Goal: Task Accomplishment & Management: Use online tool/utility

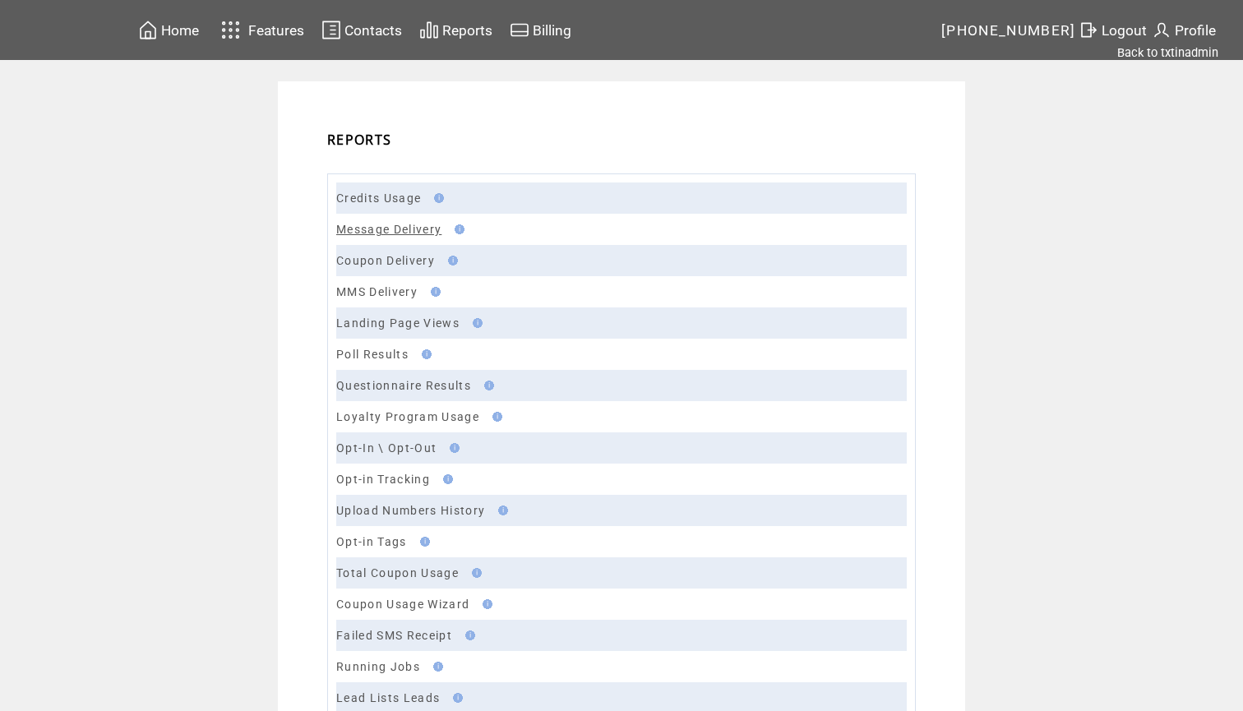
click at [400, 232] on link "Message Delivery" at bounding box center [388, 229] width 105 height 13
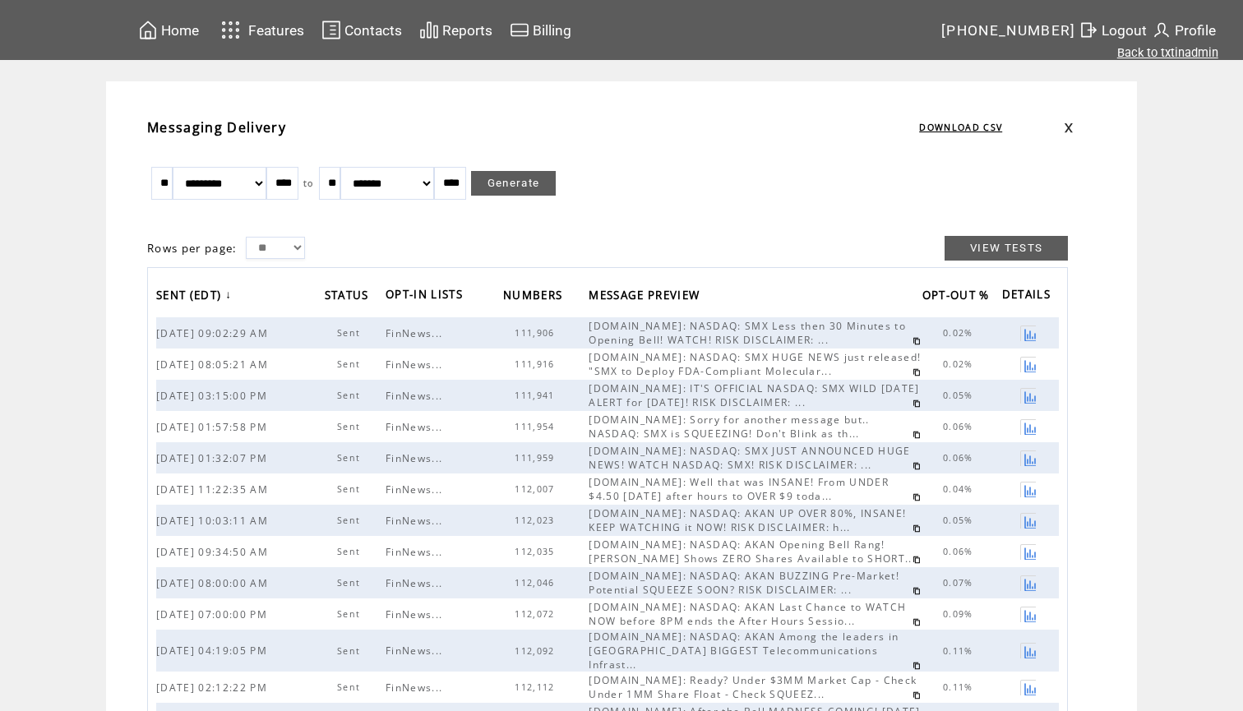
click at [1160, 58] on link "Back to txtinadmin" at bounding box center [1167, 52] width 101 height 15
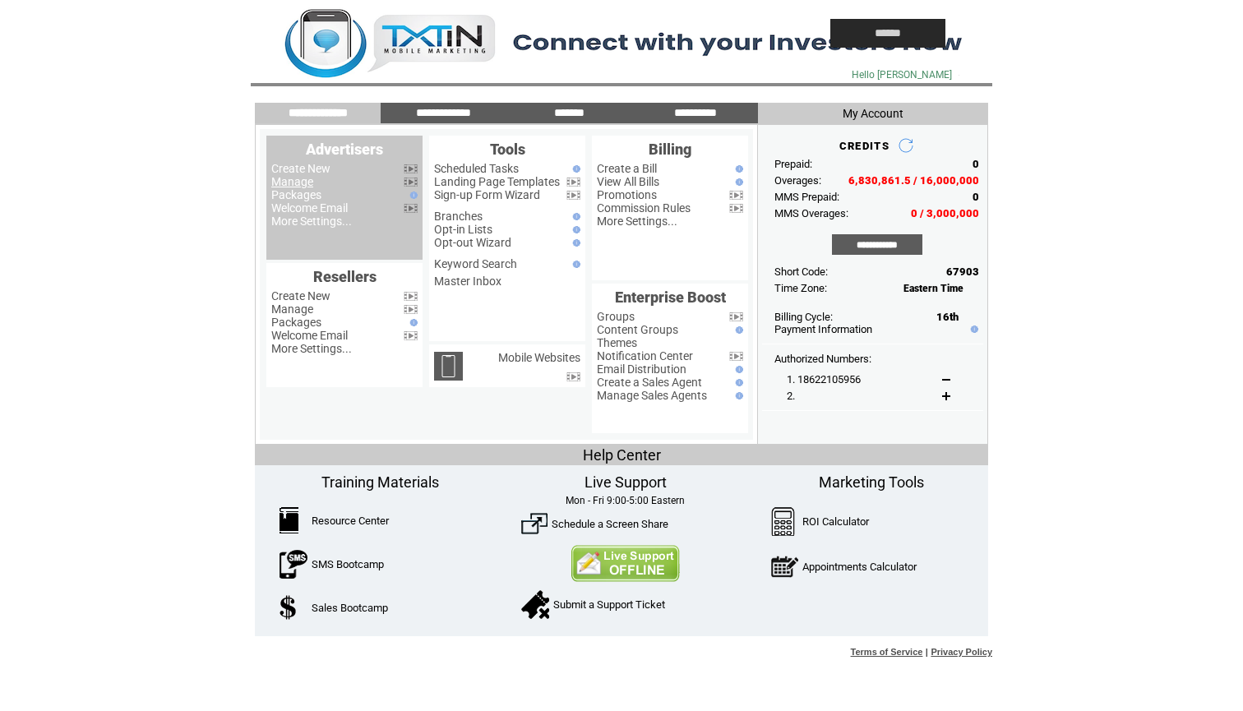
click at [309, 181] on link "Manage" at bounding box center [292, 181] width 42 height 13
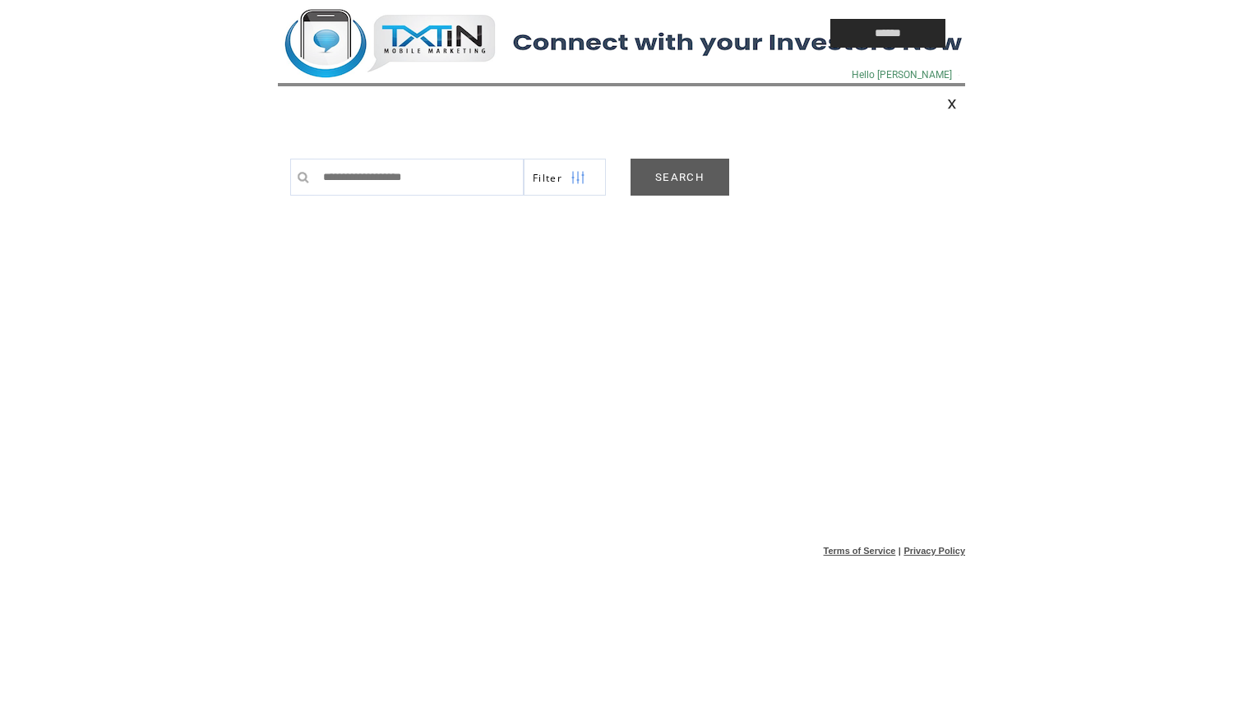
click at [694, 169] on link "SEARCH" at bounding box center [679, 177] width 99 height 37
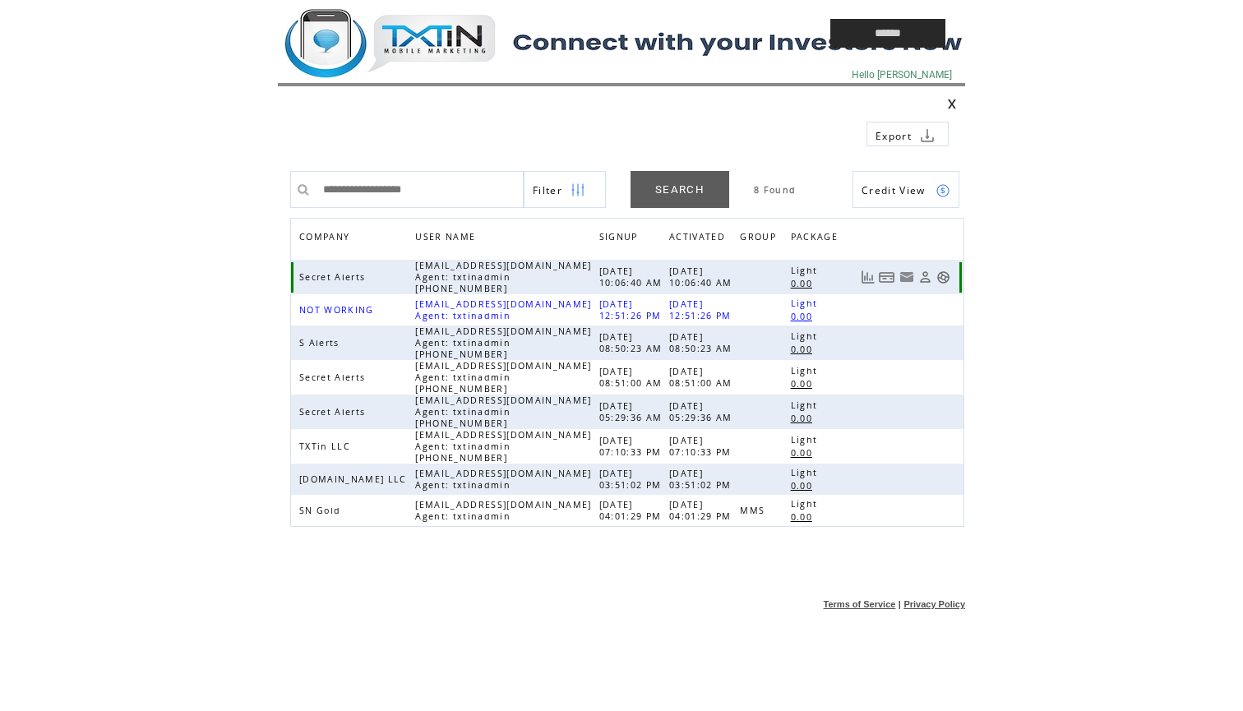
click at [940, 278] on link at bounding box center [943, 277] width 14 height 14
click at [485, 36] on td at bounding box center [516, 33] width 477 height 67
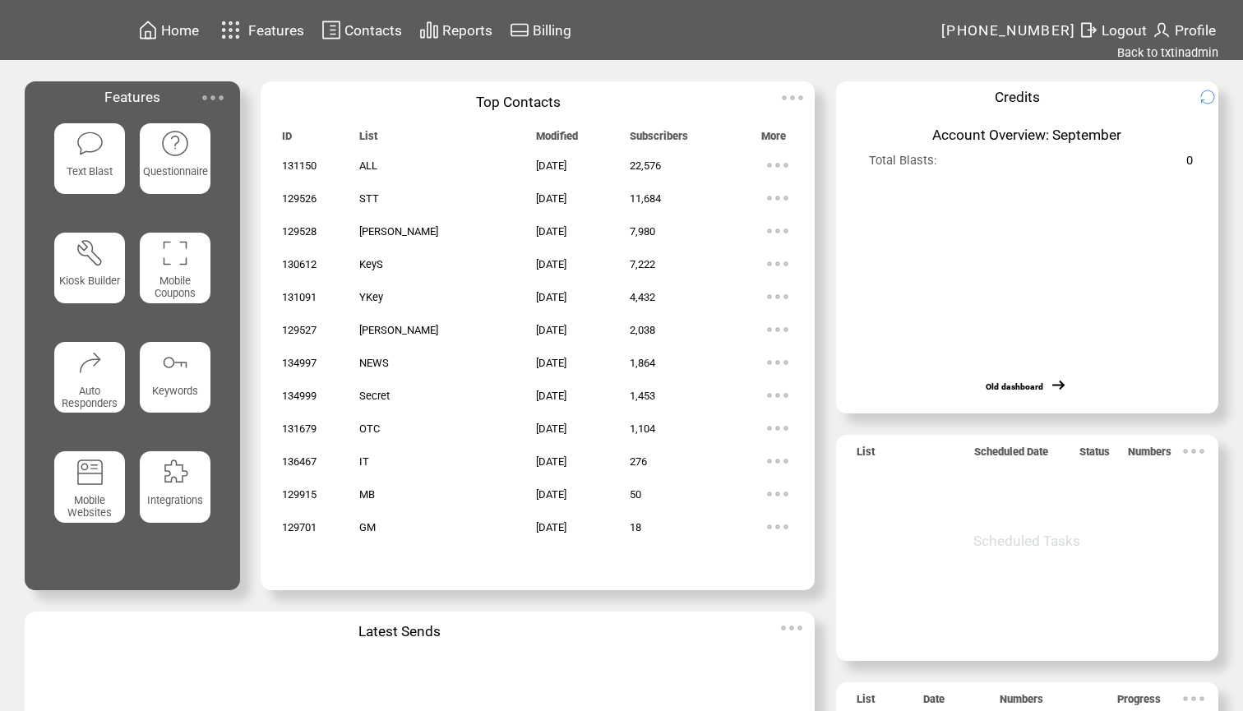
click at [482, 29] on span "Reports" at bounding box center [467, 30] width 50 height 16
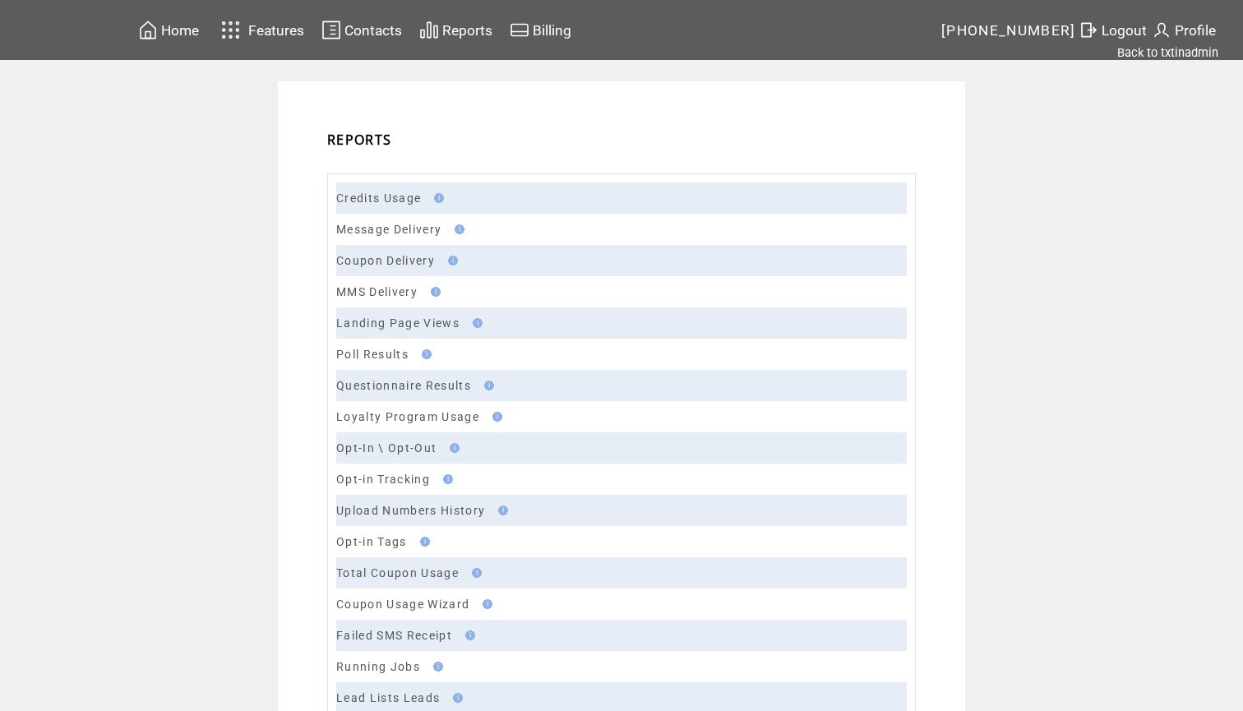
click at [361, 219] on td "Message Delivery" at bounding box center [621, 229] width 570 height 31
click at [359, 226] on link "Message Delivery" at bounding box center [388, 229] width 105 height 13
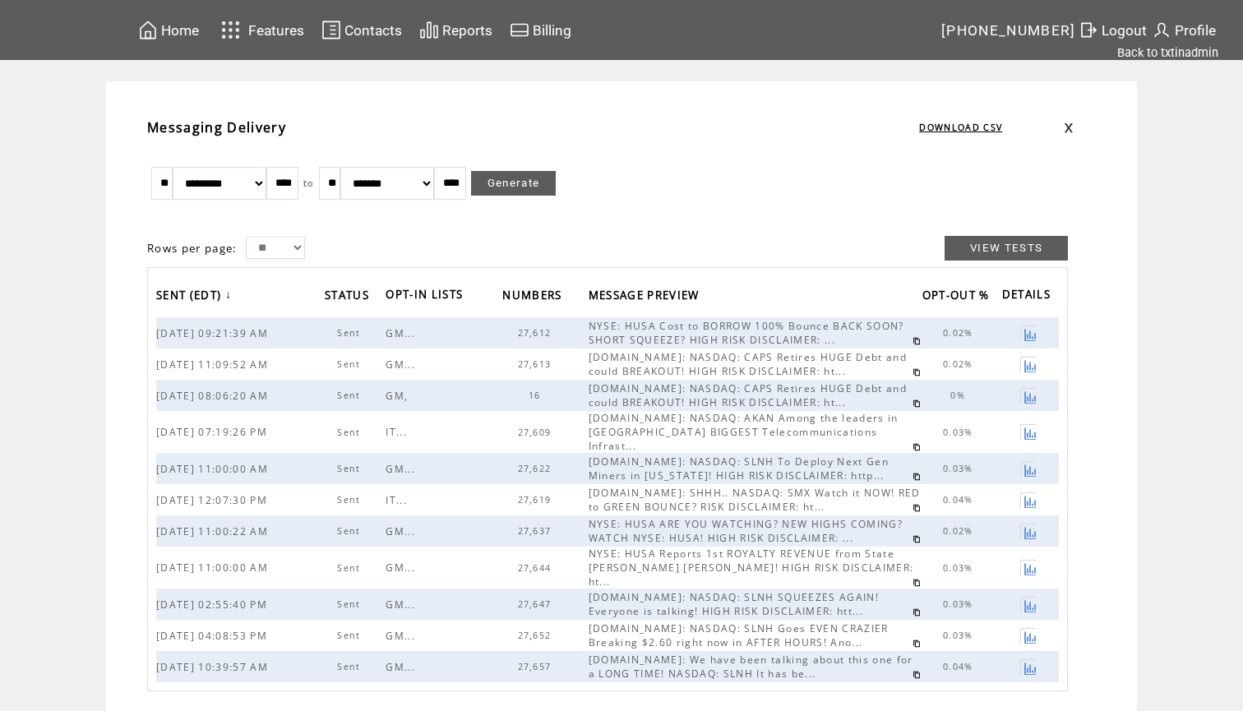
click at [912, 344] on link at bounding box center [916, 341] width 8 height 8
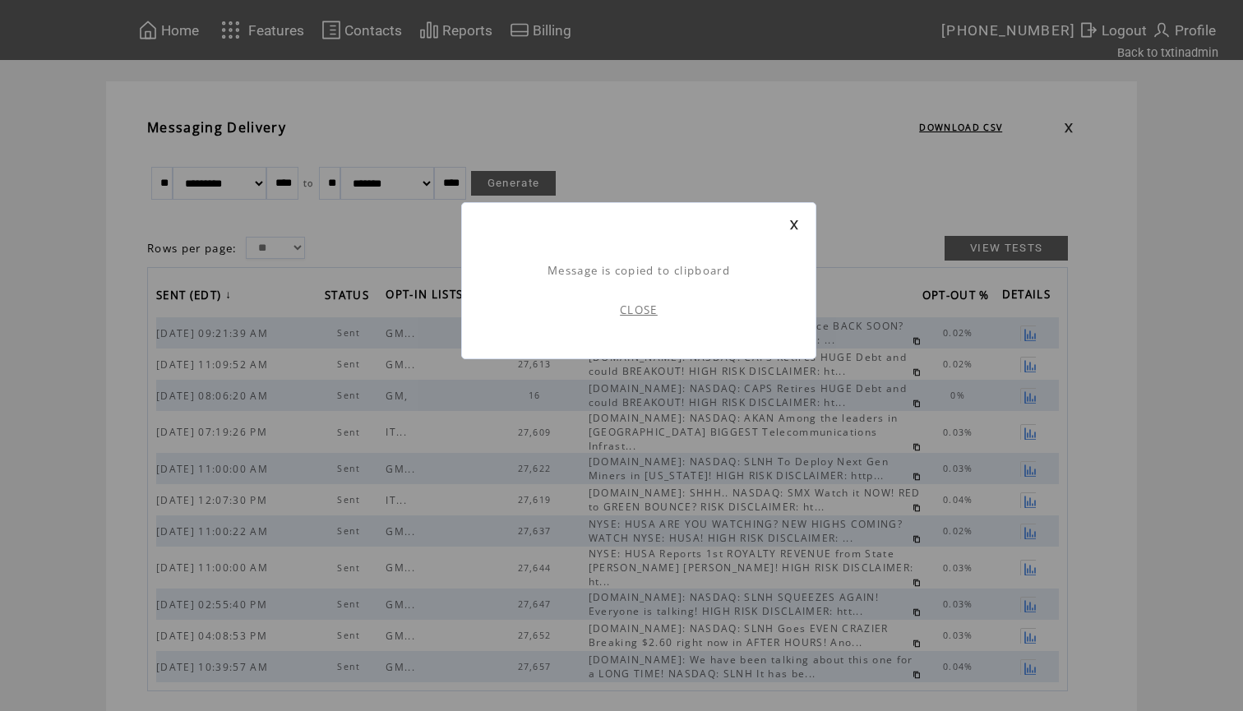
scroll to position [1, 0]
click at [640, 312] on link "CLOSE" at bounding box center [639, 310] width 38 height 15
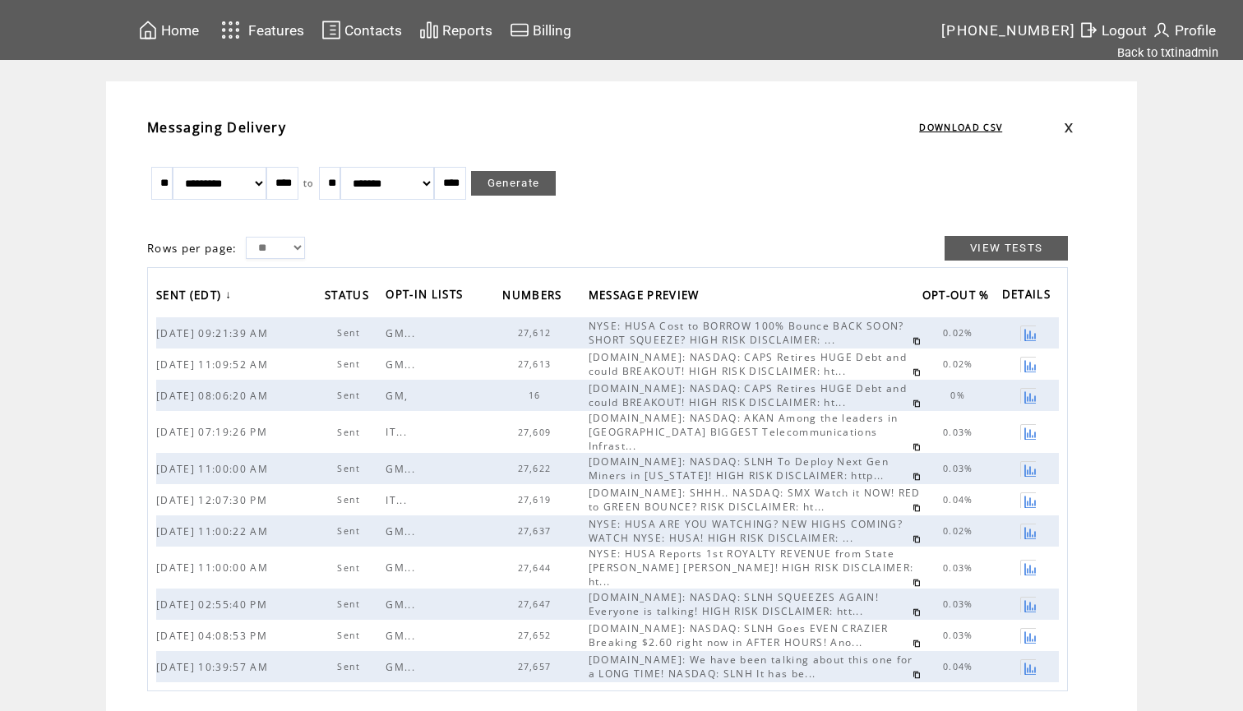
click at [190, 30] on span "Home" at bounding box center [180, 30] width 38 height 16
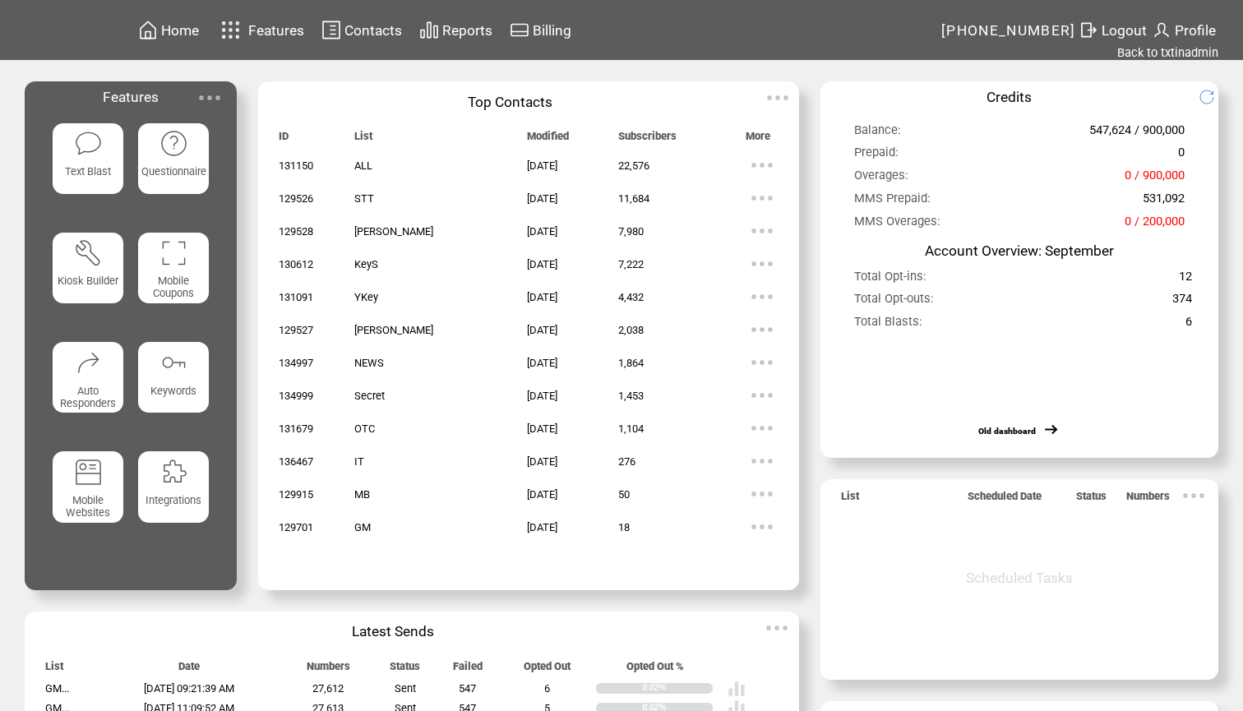
click at [113, 145] on featureicon at bounding box center [89, 143] width 72 height 32
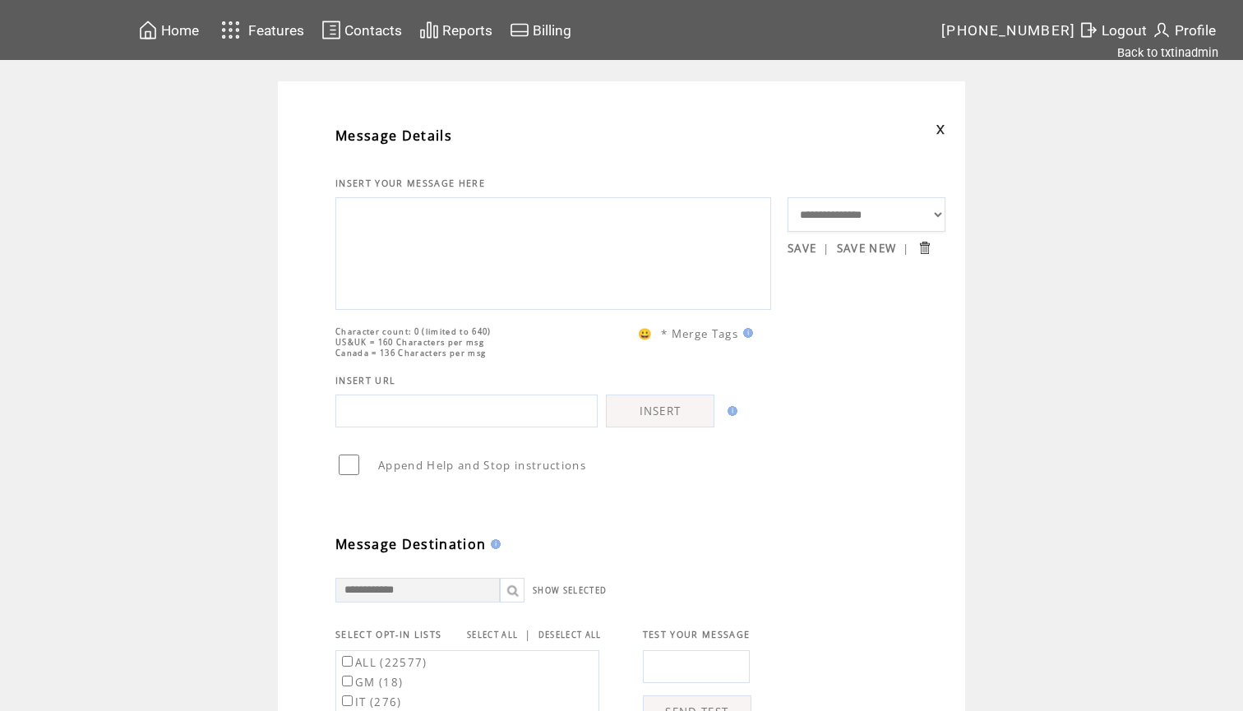
click at [429, 229] on textarea at bounding box center [553, 251] width 418 height 99
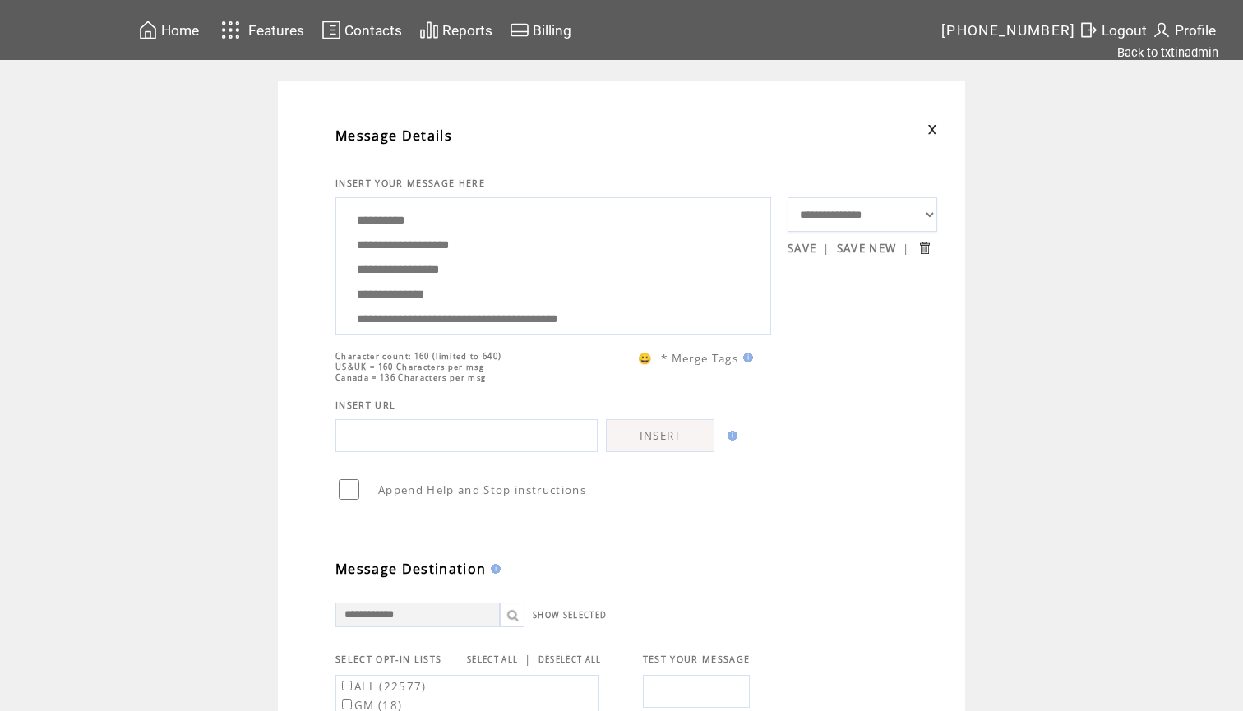
drag, startPoint x: 494, startPoint y: 272, endPoint x: 335, endPoint y: 256, distance: 160.3
click at [335, 256] on div "**********" at bounding box center [553, 265] width 436 height 137
click at [510, 250] on textarea "**********" at bounding box center [553, 263] width 418 height 123
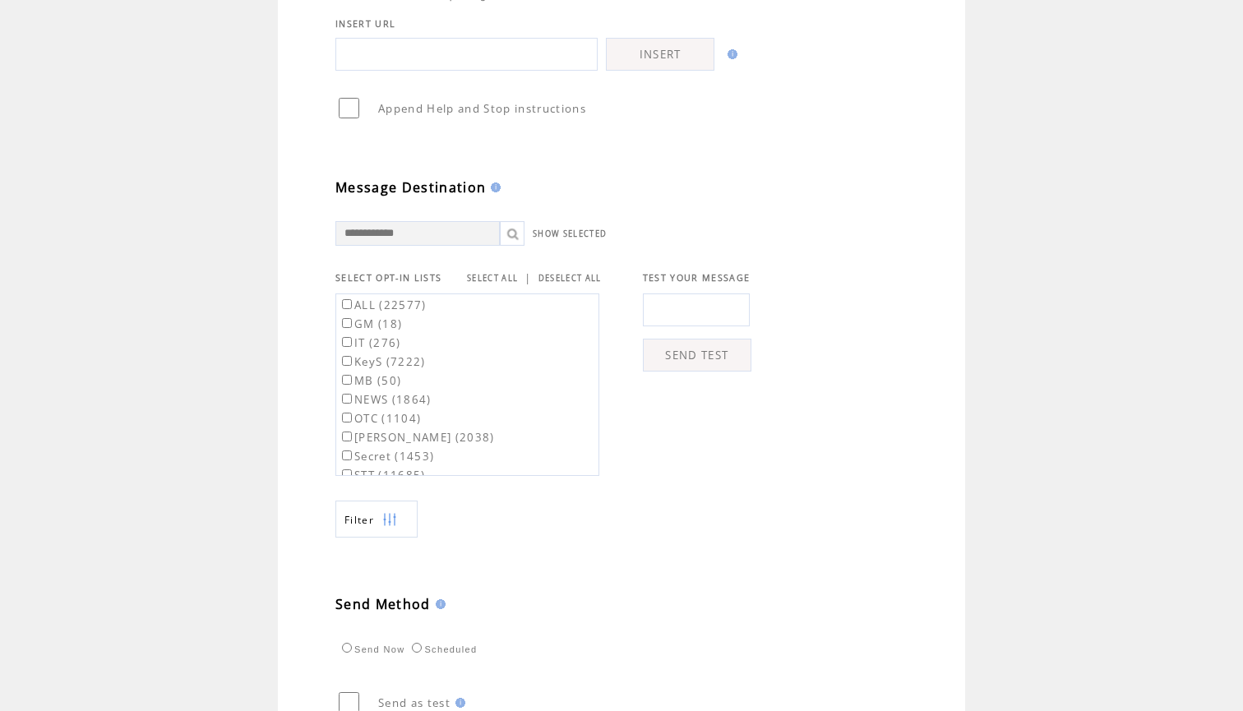
scroll to position [418, 0]
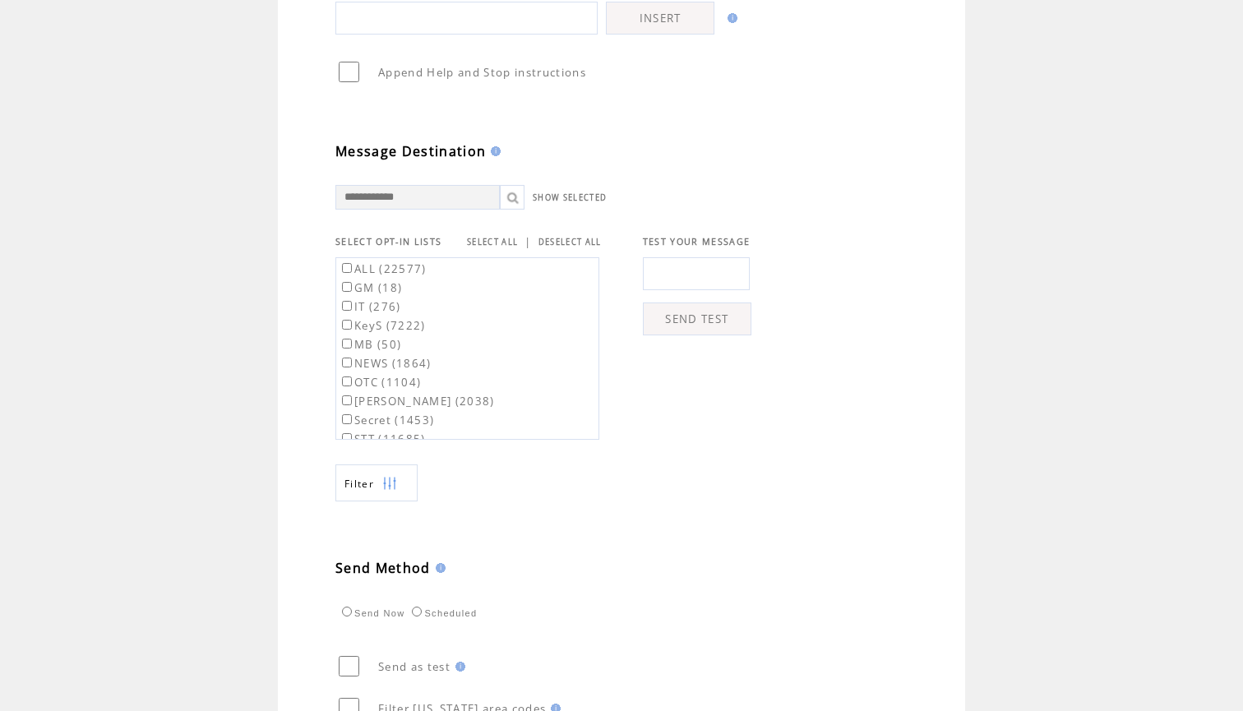
type textarea "**********"
click at [475, 246] on link "SELECT ALL" at bounding box center [492, 242] width 51 height 11
click at [393, 273] on label "ALL (22577)" at bounding box center [383, 268] width 88 height 15
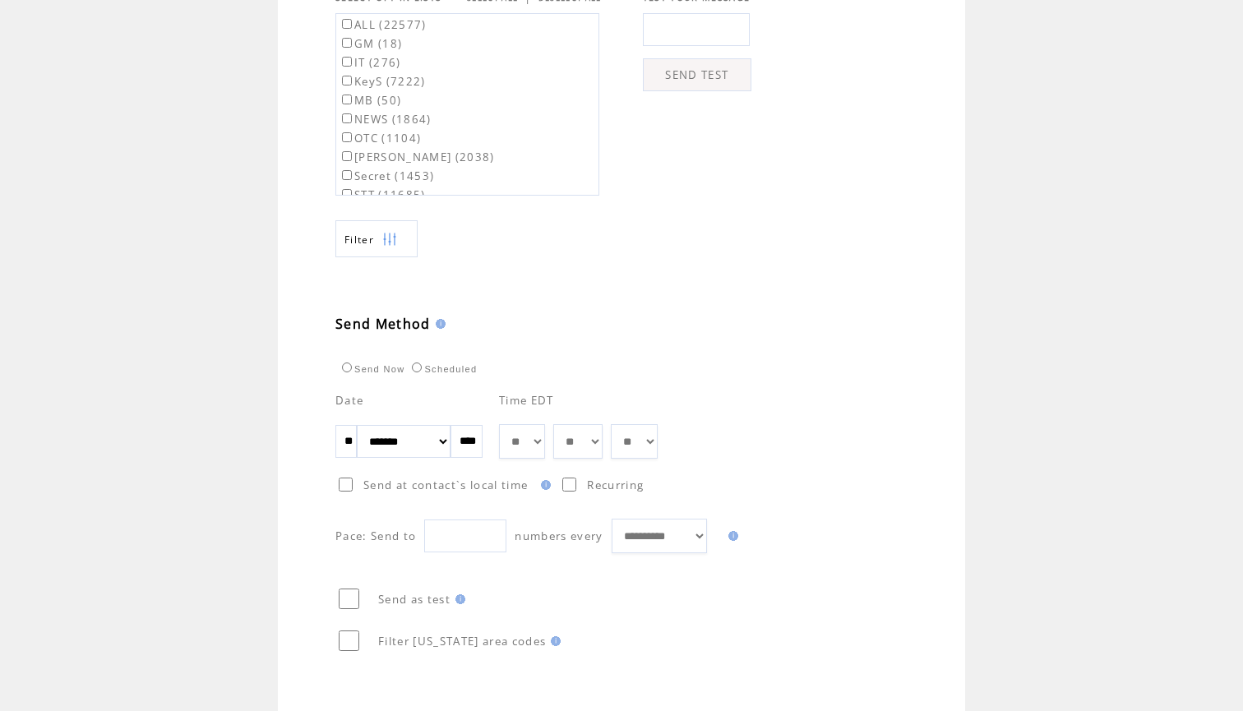
scroll to position [693, 0]
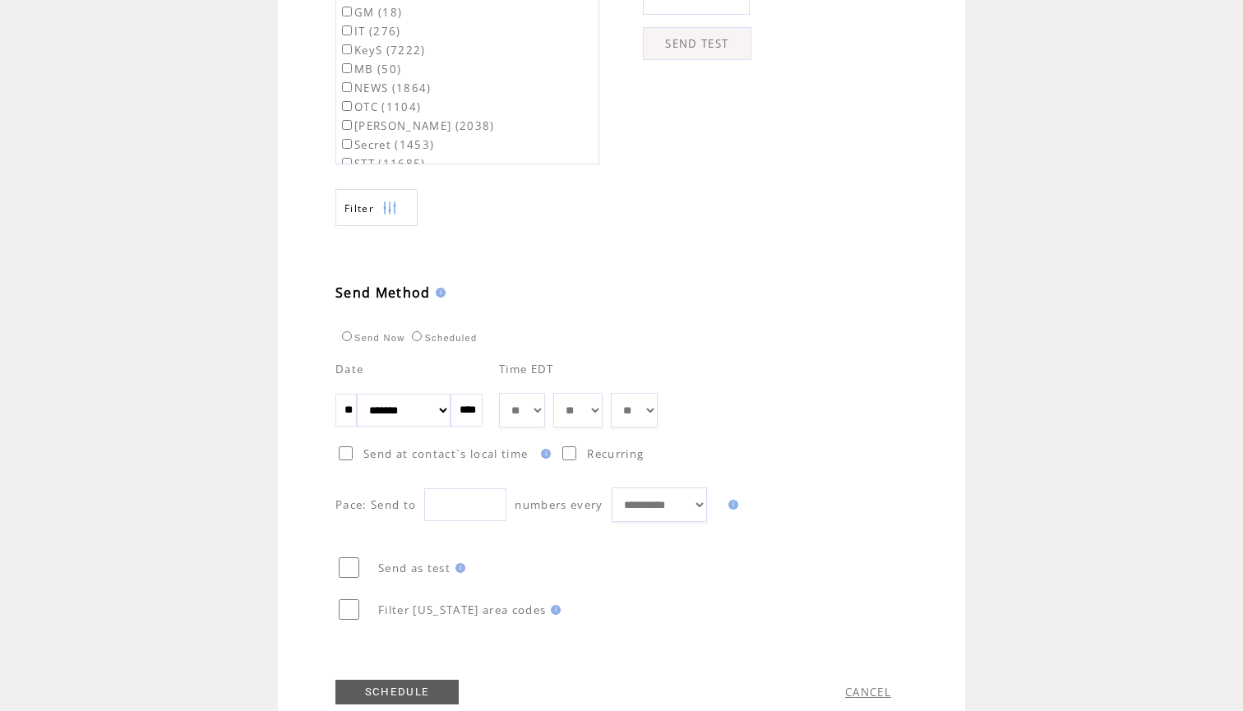
select select "**"
select select "*"
select select "**"
click at [743, 367] on div "**********" at bounding box center [636, 433] width 602 height 177
click at [393, 696] on link "SCHEDULE" at bounding box center [396, 692] width 123 height 25
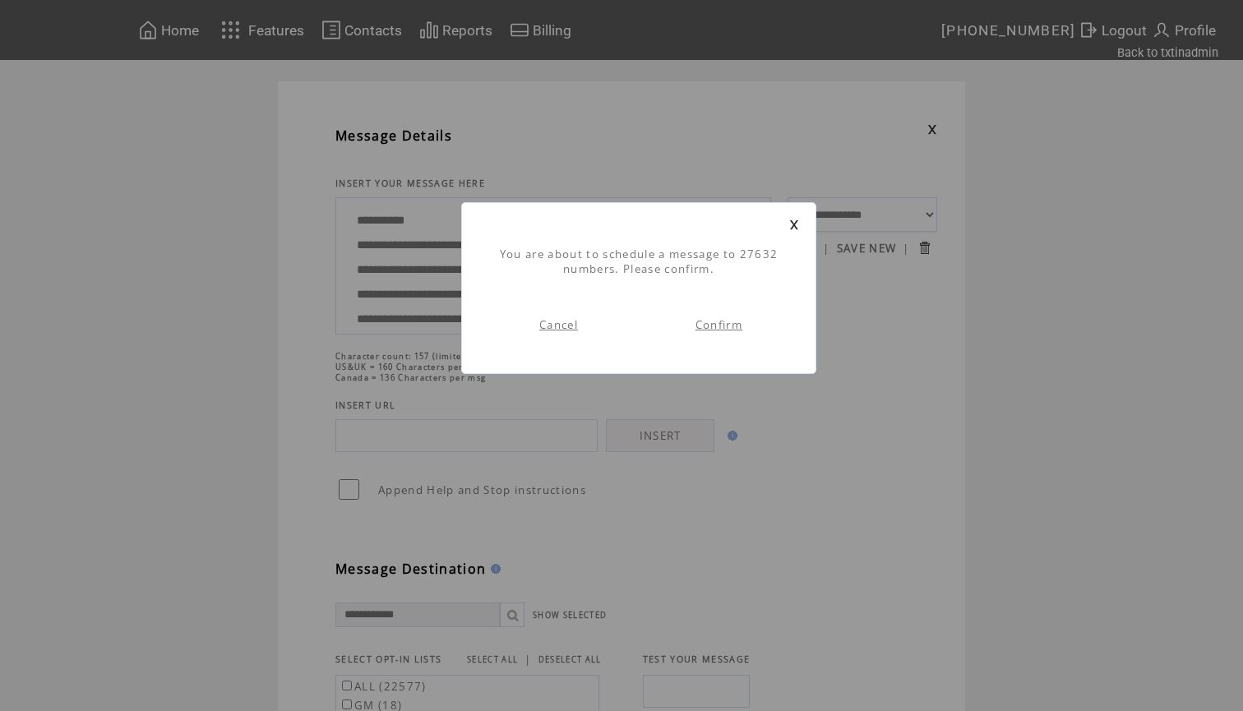
scroll to position [1, 0]
click at [726, 329] on link "Confirm" at bounding box center [718, 324] width 47 height 15
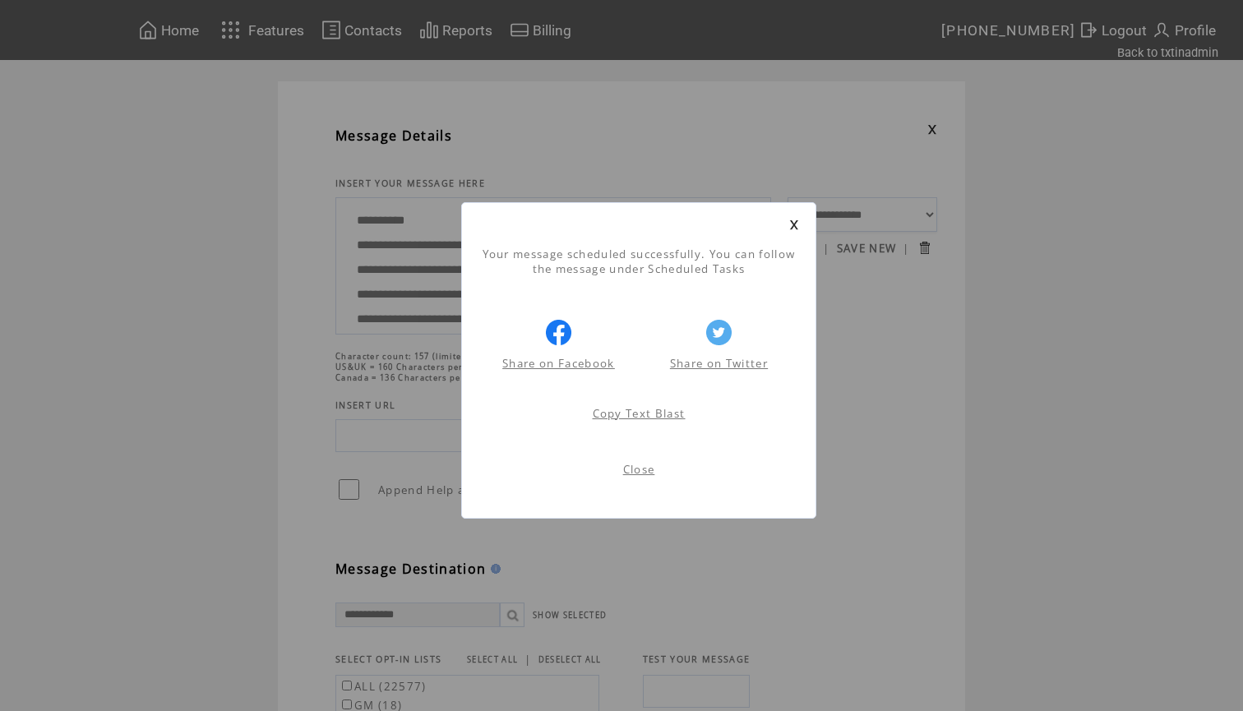
scroll to position [1, 0]
click at [794, 223] on link at bounding box center [794, 224] width 10 height 11
